Goal: Learn about a topic

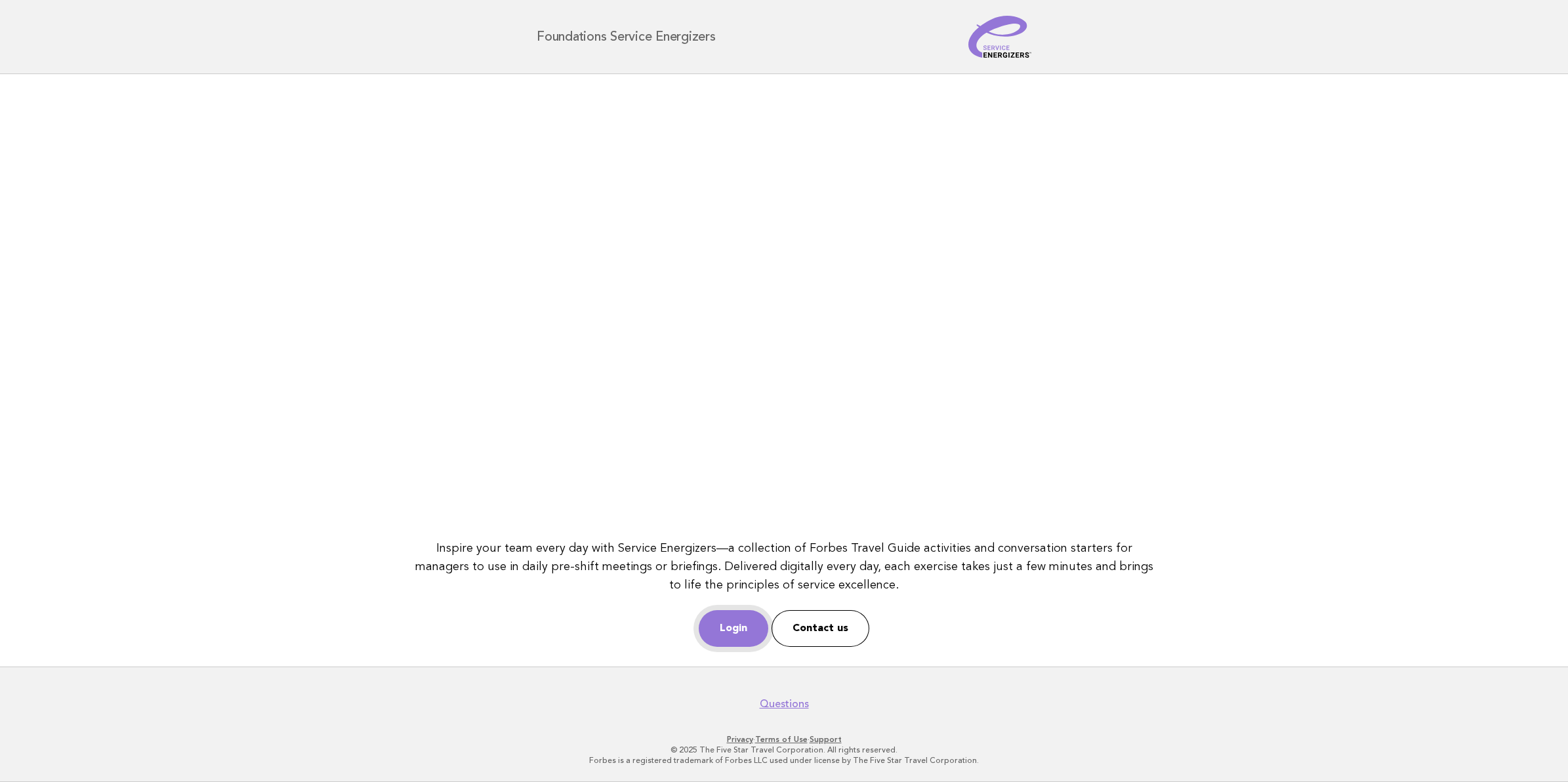
click at [730, 617] on link "Login" at bounding box center [733, 628] width 70 height 37
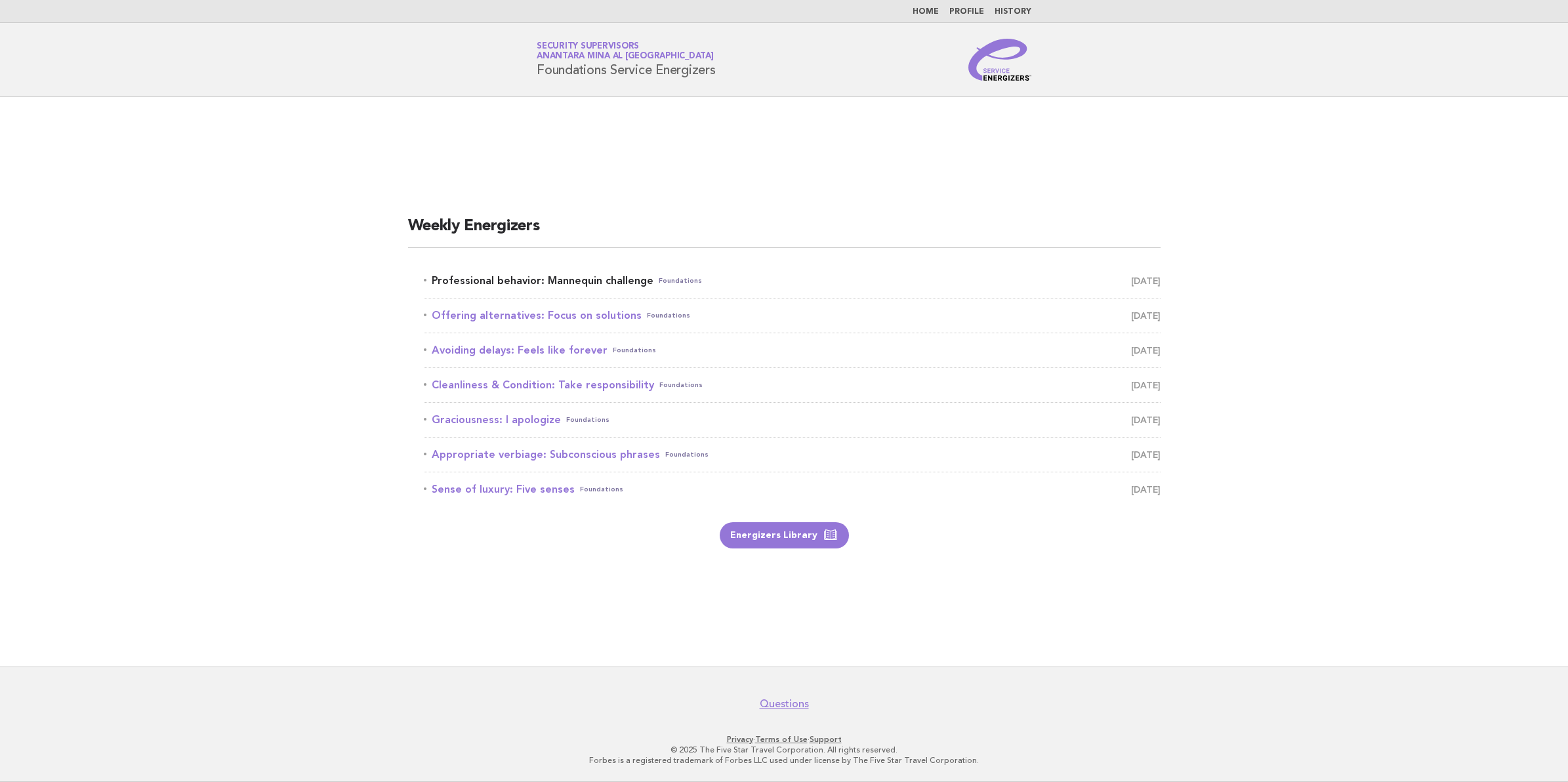
click at [443, 271] on link "Professional behavior: Mannequin challenge Foundations [DATE]" at bounding box center [792, 280] width 737 height 18
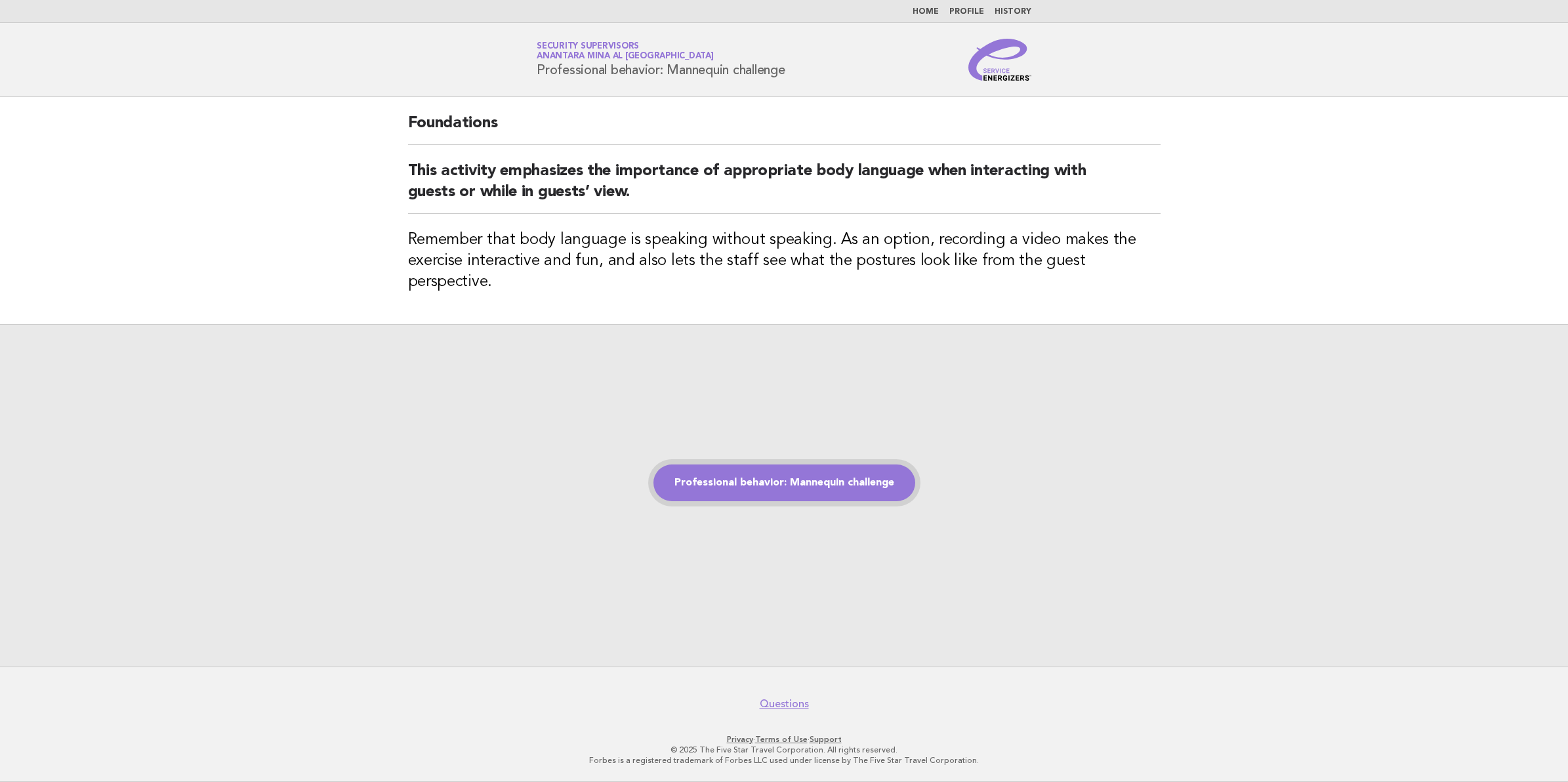
click at [798, 475] on link "Professional behavior: Mannequin challenge" at bounding box center [784, 482] width 262 height 37
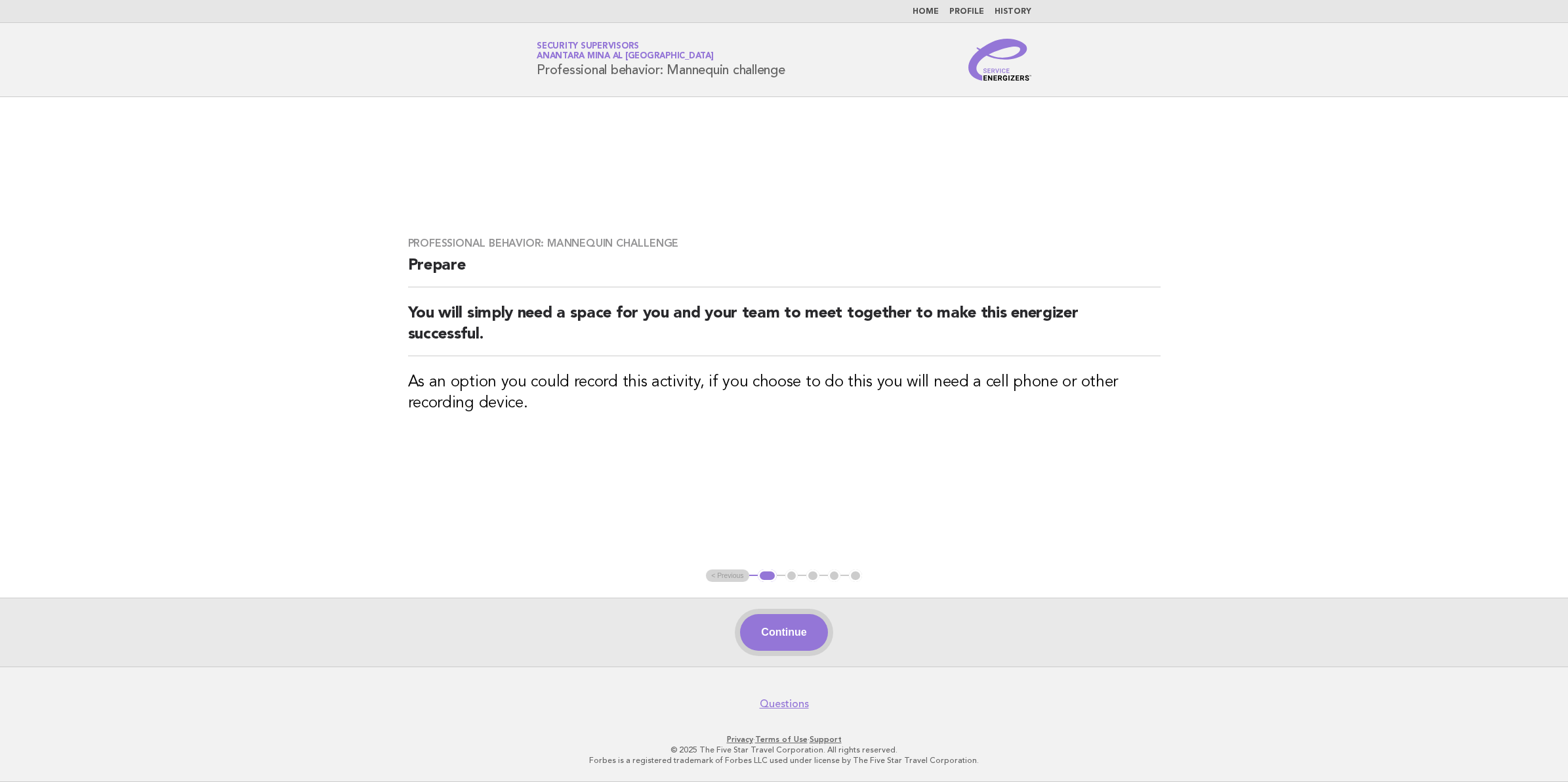
click at [766, 630] on button "Continue" at bounding box center [784, 632] width 88 height 37
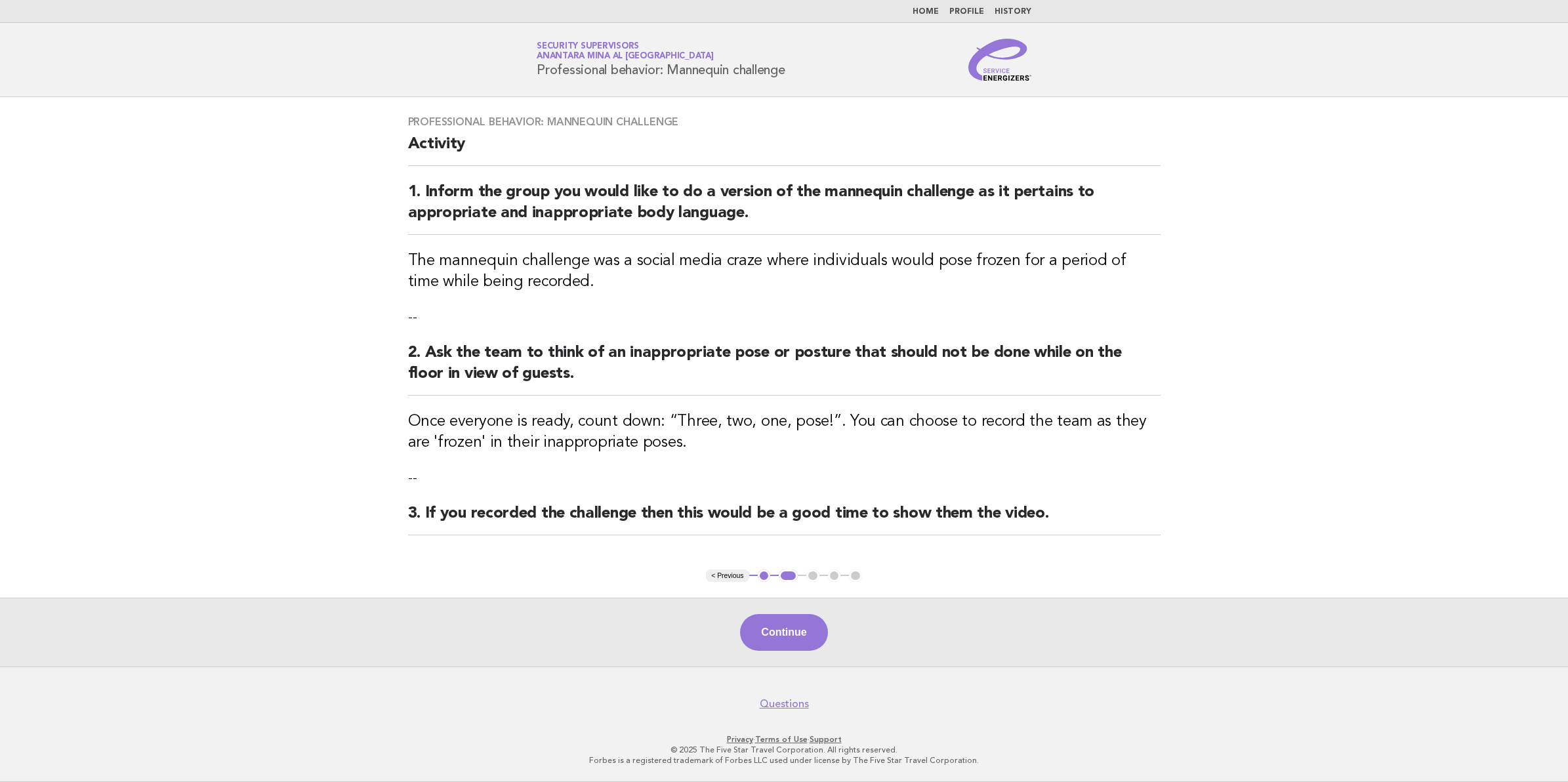
click at [765, 624] on button "Continue" at bounding box center [784, 632] width 88 height 37
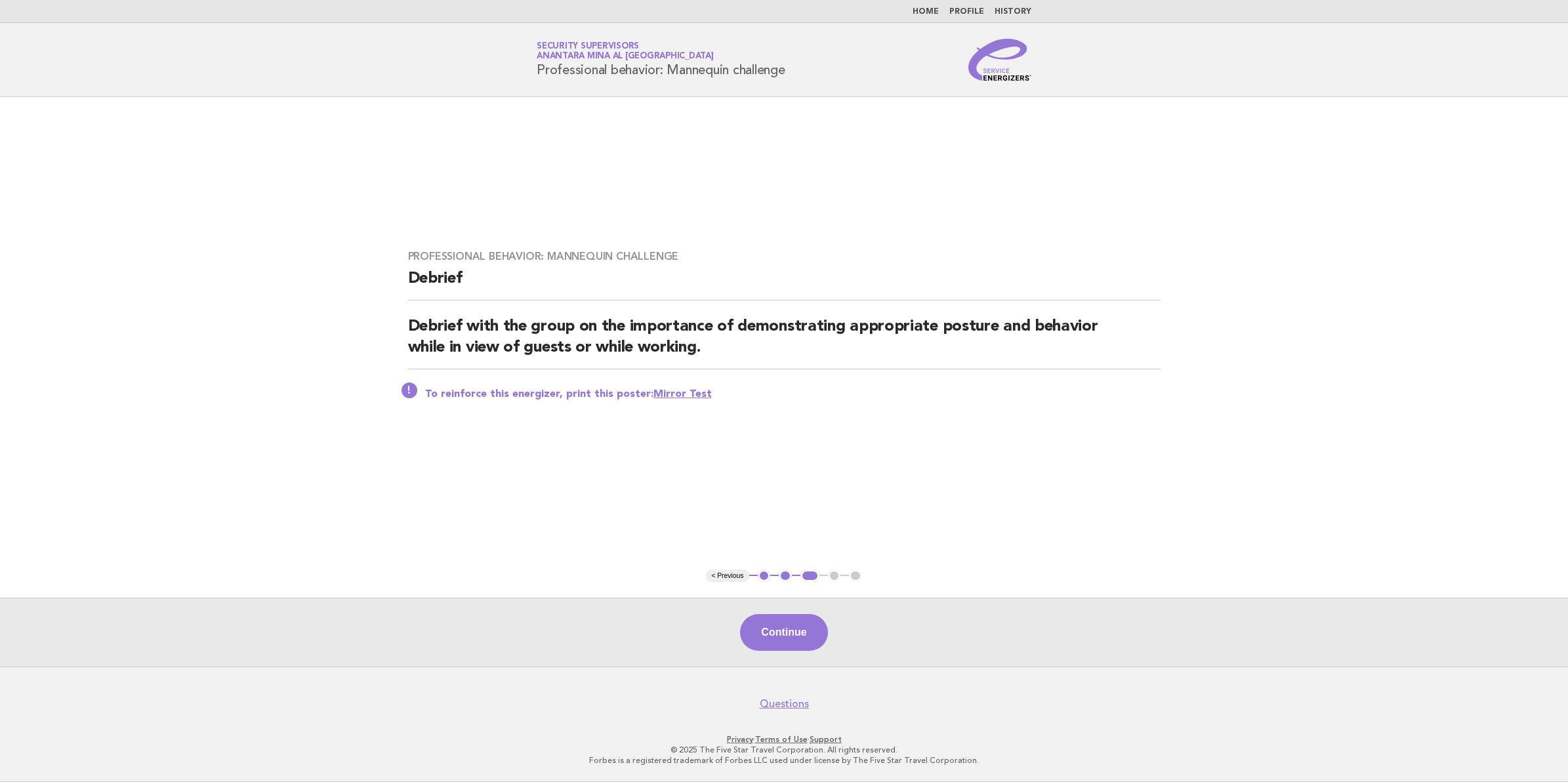
click at [765, 624] on button "Continue" at bounding box center [784, 632] width 88 height 37
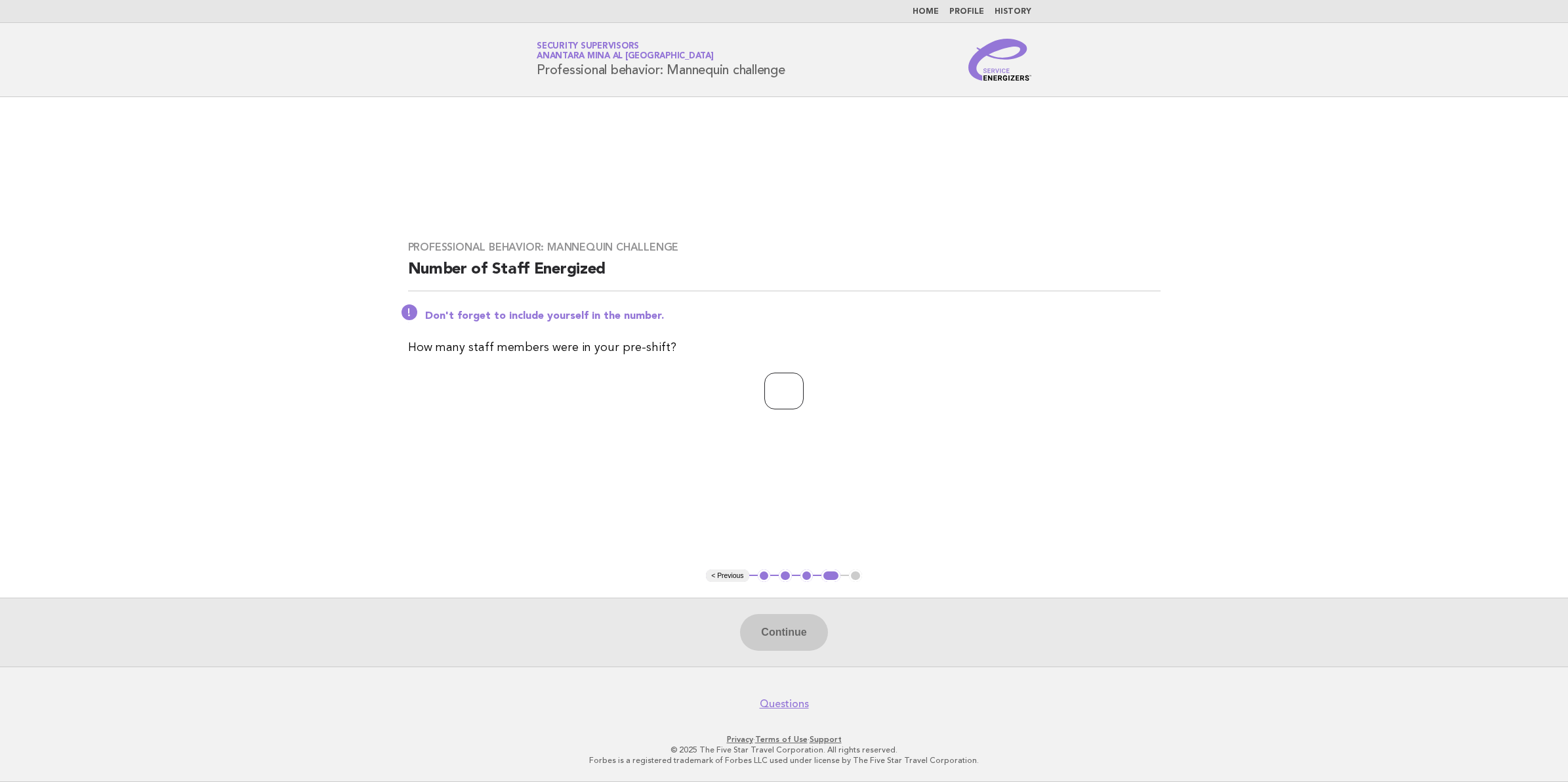
click at [768, 401] on input "number" at bounding box center [784, 391] width 39 height 37
type input "*"
type input "**"
click at [762, 625] on button "Continue" at bounding box center [784, 632] width 88 height 37
